Goal: Check status: Check status

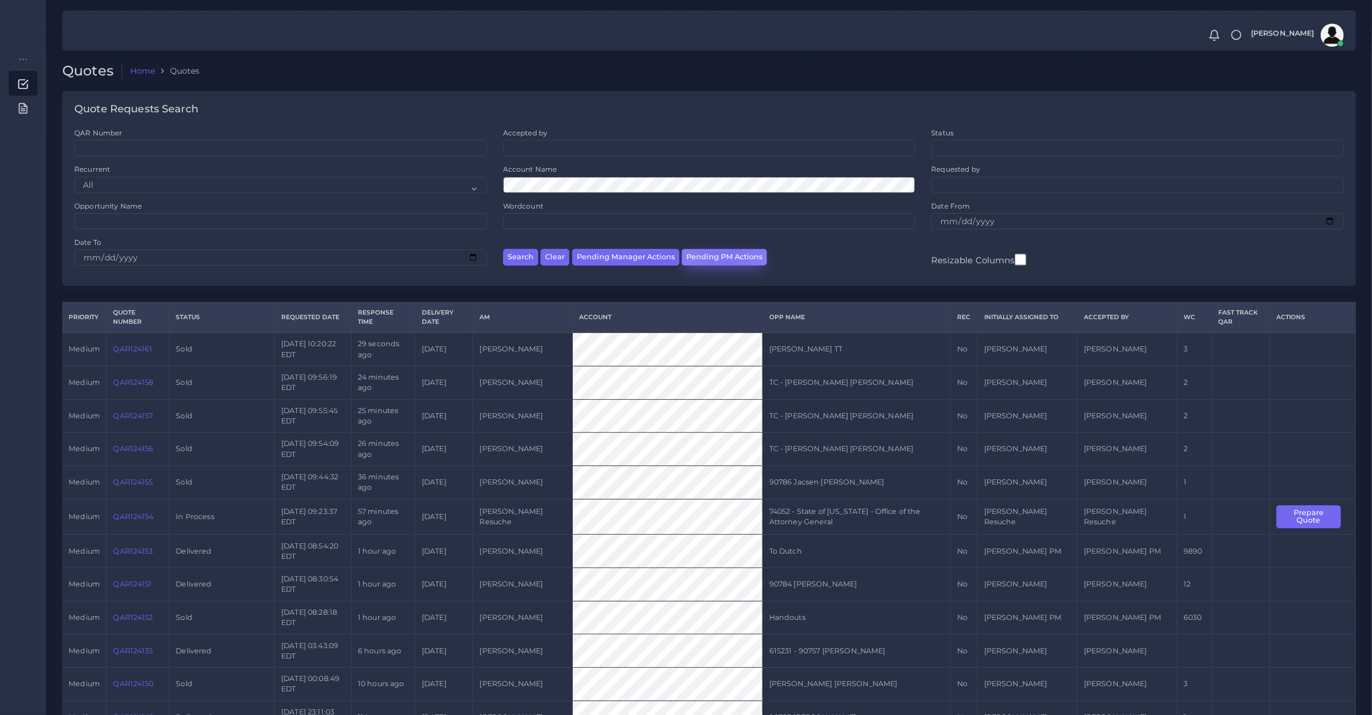
click at [724, 259] on button "Pending PM Actions" at bounding box center [723, 257] width 85 height 17
select select "awaiting_acceptance"
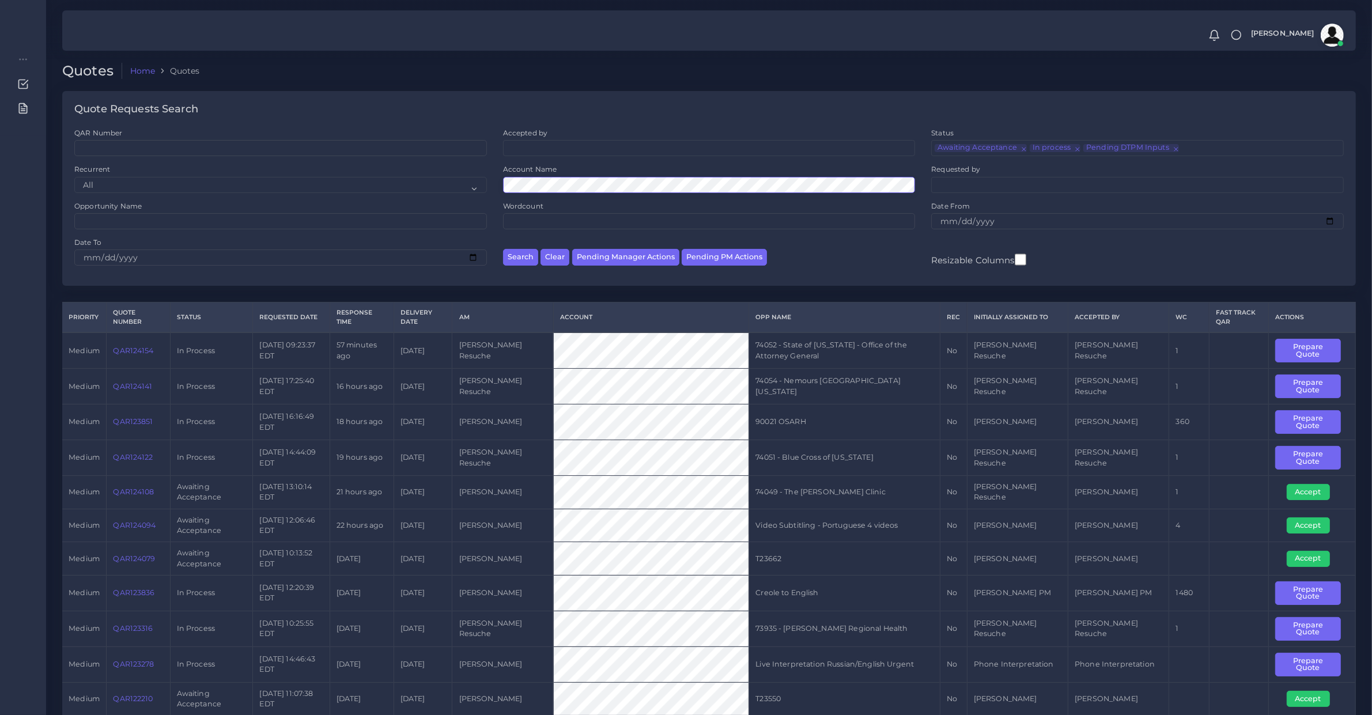
click at [503, 249] on button "Search" at bounding box center [520, 257] width 35 height 17
